Goal: Use online tool/utility

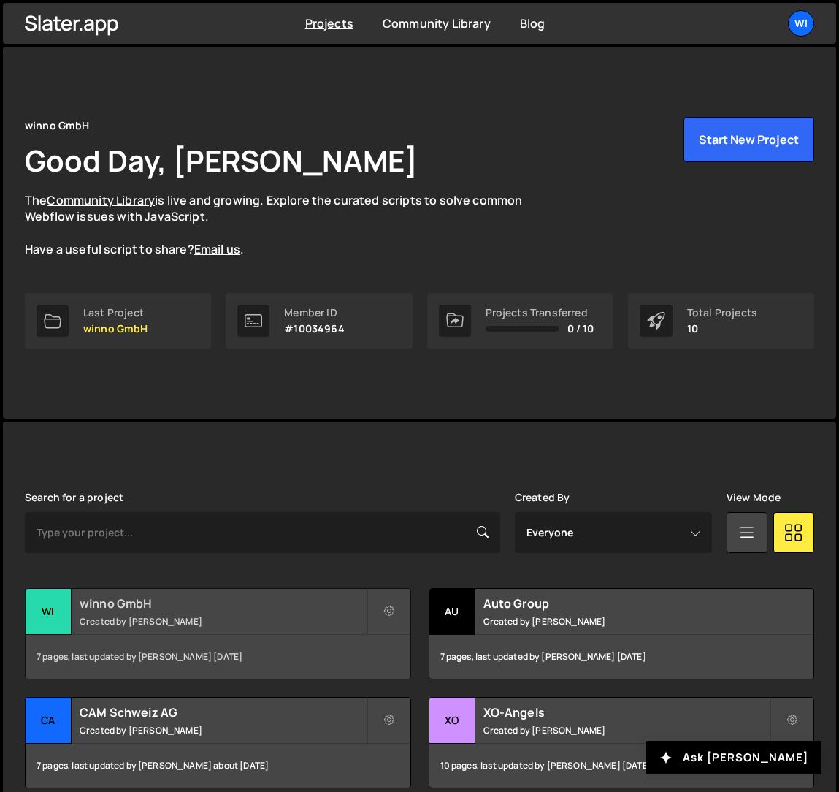
click at [194, 629] on div "winno GmbH Created by Philipp Gomez" at bounding box center [218, 611] width 385 height 45
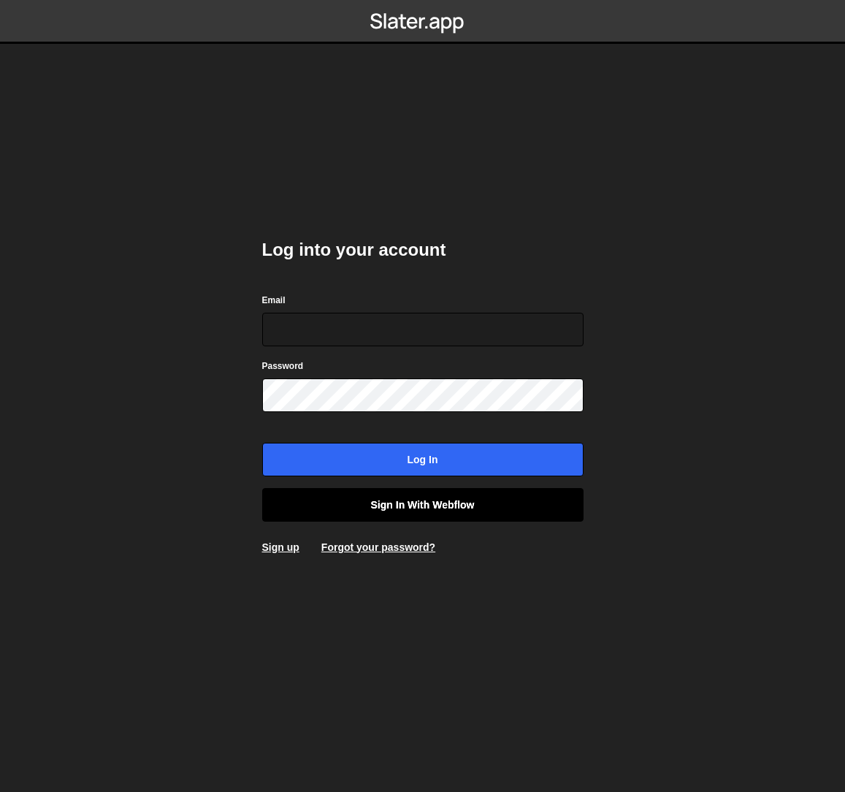
click at [441, 510] on link "Sign in with Webflow" at bounding box center [422, 505] width 321 height 34
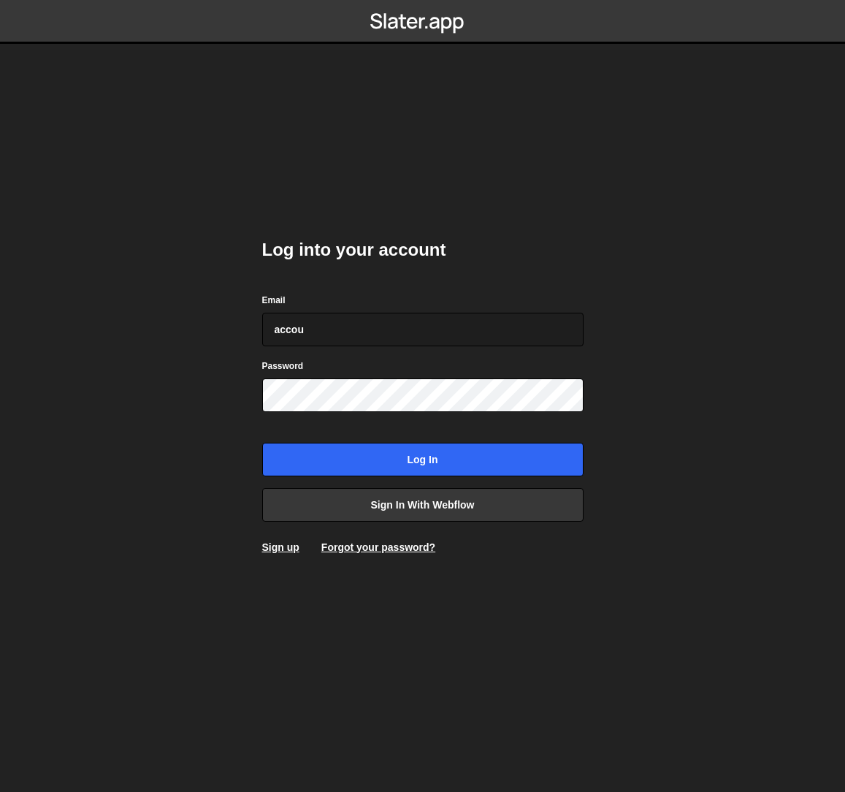
click at [262, 346] on div at bounding box center [262, 346] width 0 height 0
paste input "philipp@winno.ch"
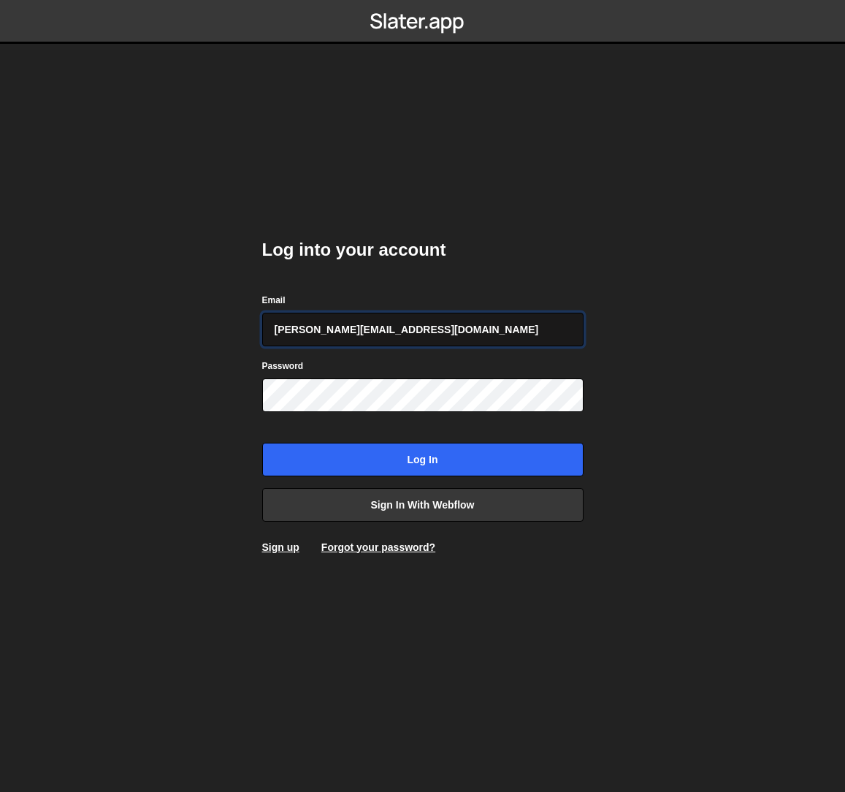
type input "philipp@winno.ch"
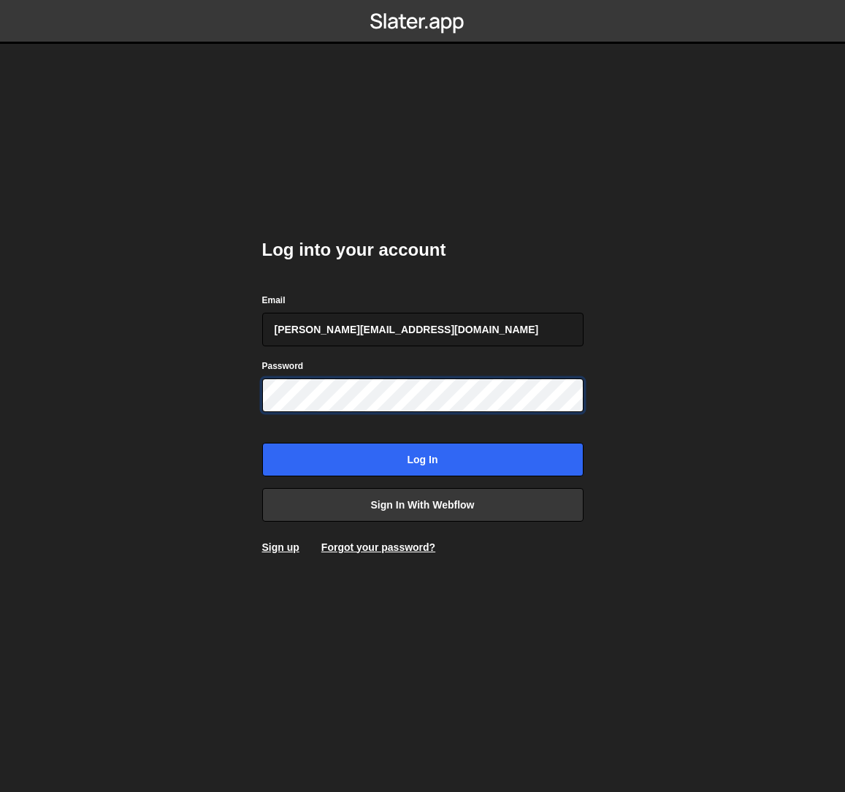
click at [262, 443] on input "Log in" at bounding box center [422, 460] width 321 height 34
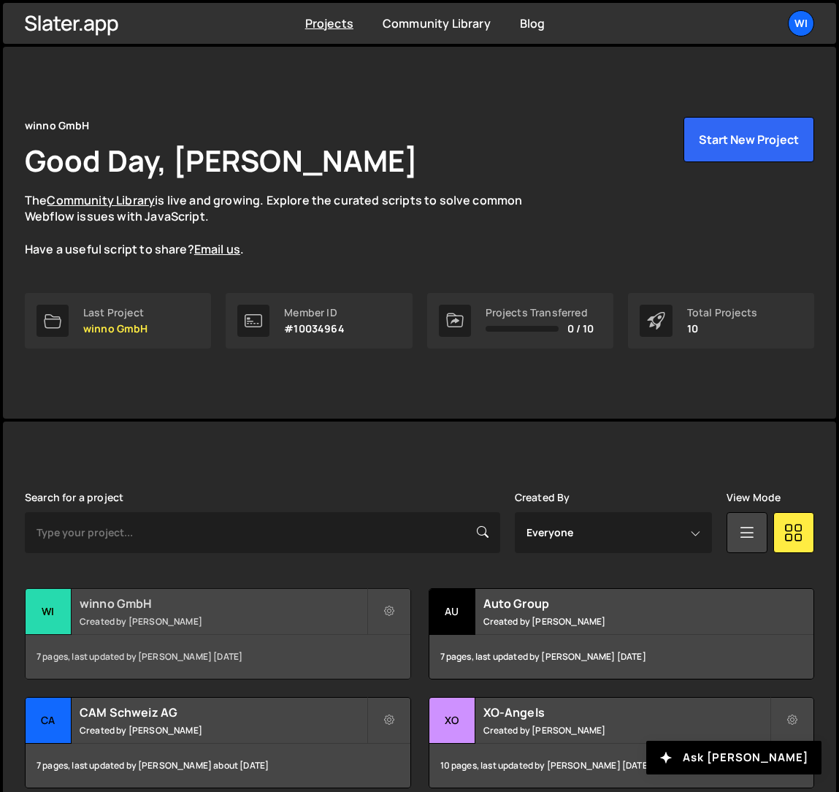
click at [140, 621] on small "Created by Philipp Gomez" at bounding box center [223, 621] width 287 height 12
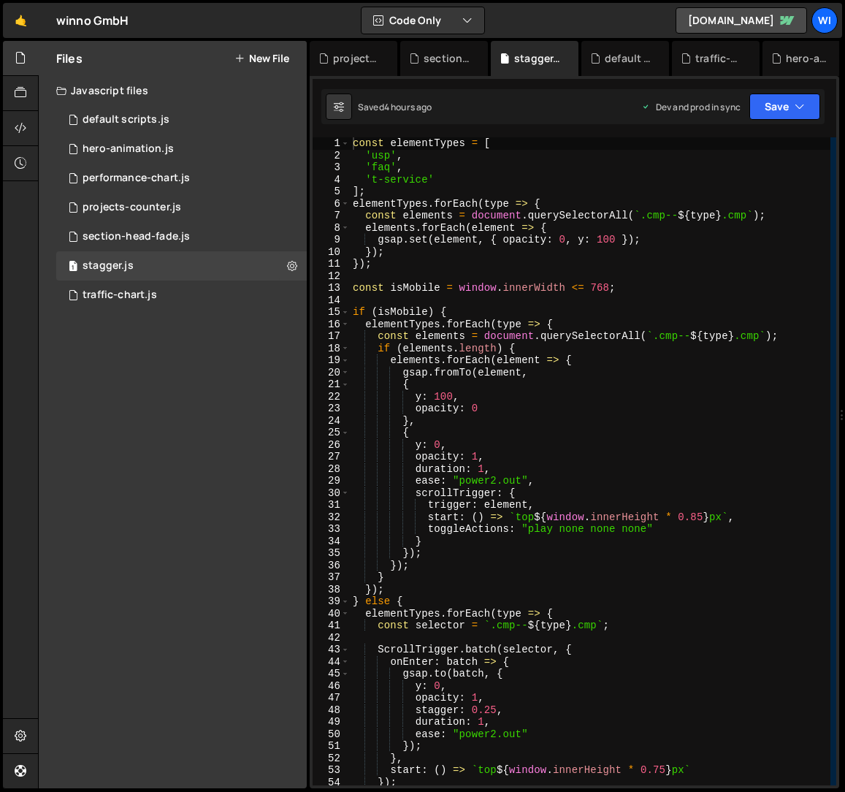
click at [459, 176] on div "const elementTypes = [ 'usp' , 'faq' , 't-service' ] ; elementTypes . forEach (…" at bounding box center [590, 473] width 481 height 672
type textarea "'t-service',"
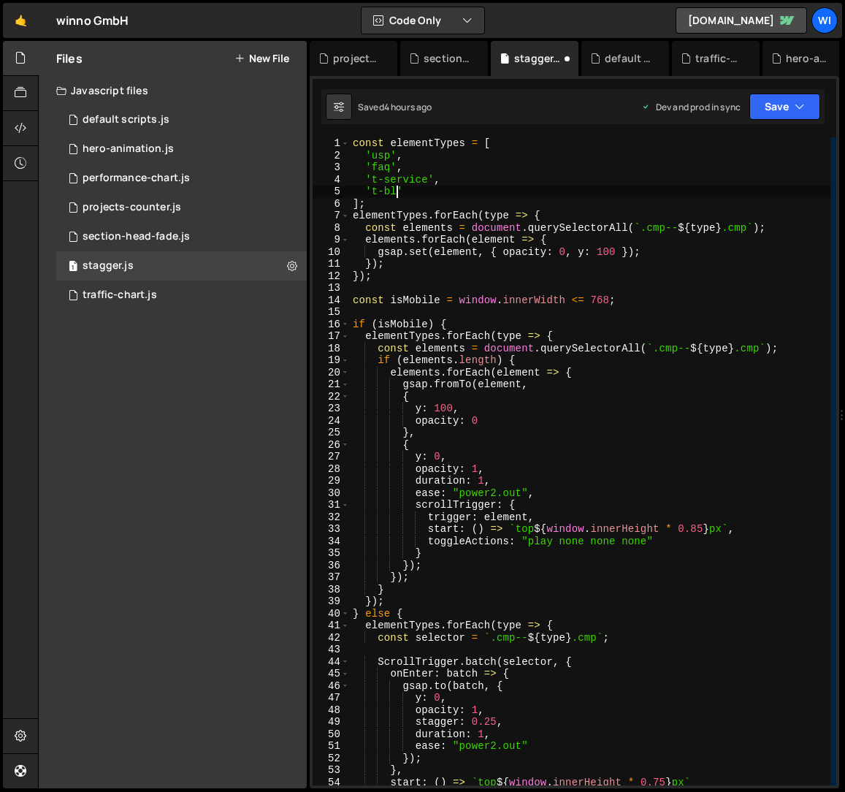
scroll to position [0, 3]
click at [393, 193] on div "const elementTypes = [ 'usp' , 'faq' , 't-service' , 't-blog' ] ; elementTypes …" at bounding box center [590, 473] width 481 height 672
click at [604, 169] on div "const elementTypes = [ 'usp' , 'faq' , 't-service' , 't-article' ] ; elementTyp…" at bounding box center [590, 473] width 481 height 672
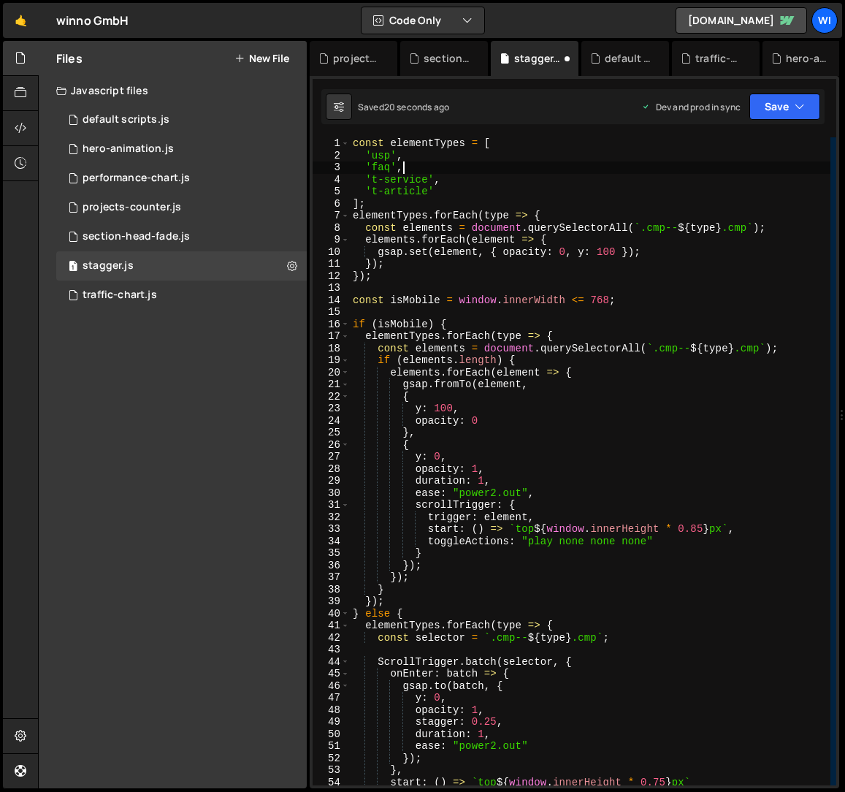
scroll to position [0, 3]
type textarea "'faq',"
click at [793, 106] on button "Save" at bounding box center [784, 107] width 71 height 26
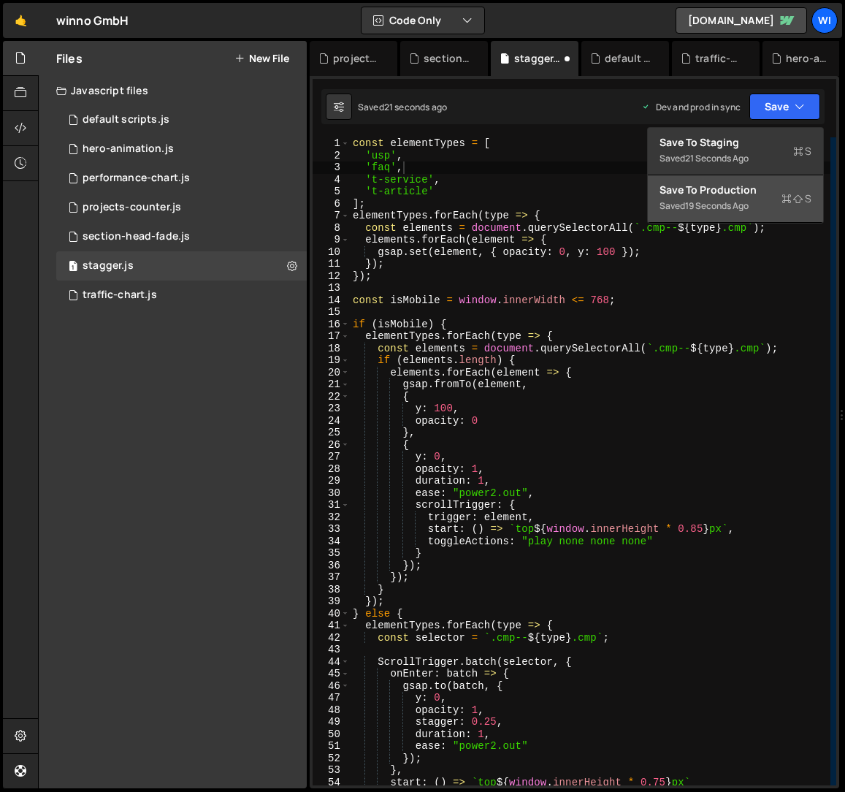
click at [733, 195] on div "Save to Production S" at bounding box center [736, 190] width 152 height 15
